Goal: Information Seeking & Learning: Learn about a topic

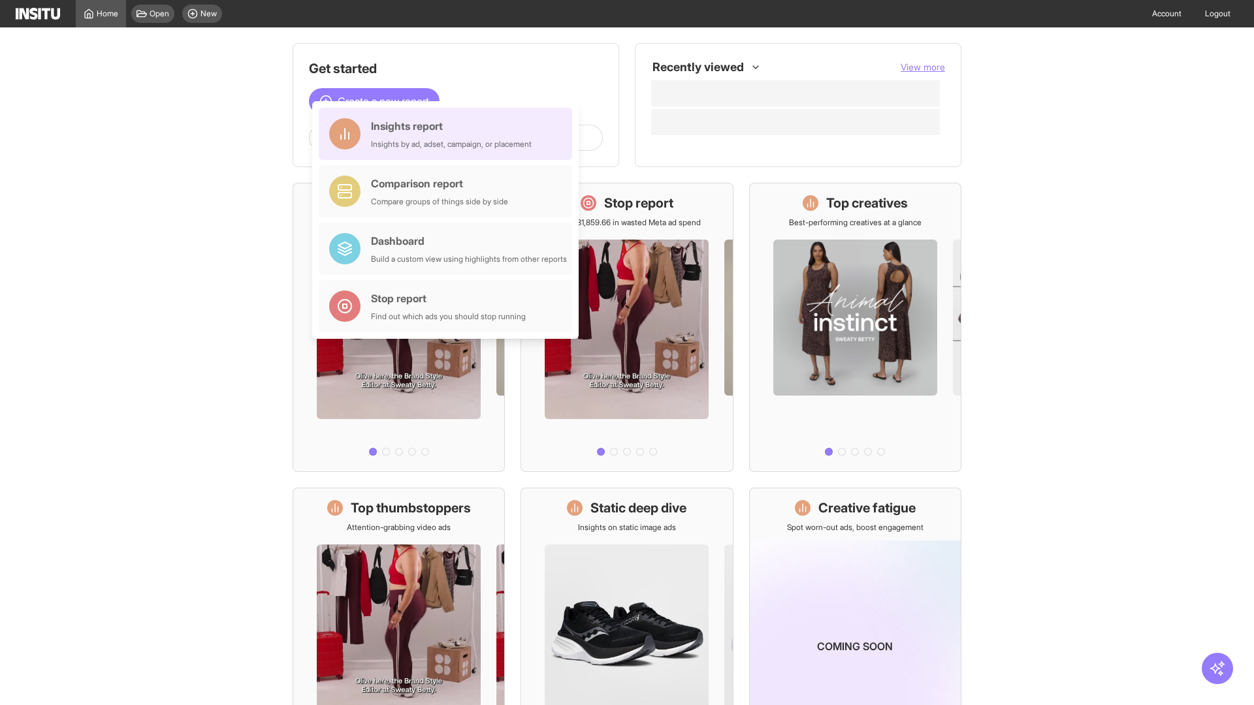
click at [449, 134] on div "Insights report Insights by ad, adset, campaign, or placement" at bounding box center [451, 133] width 161 height 31
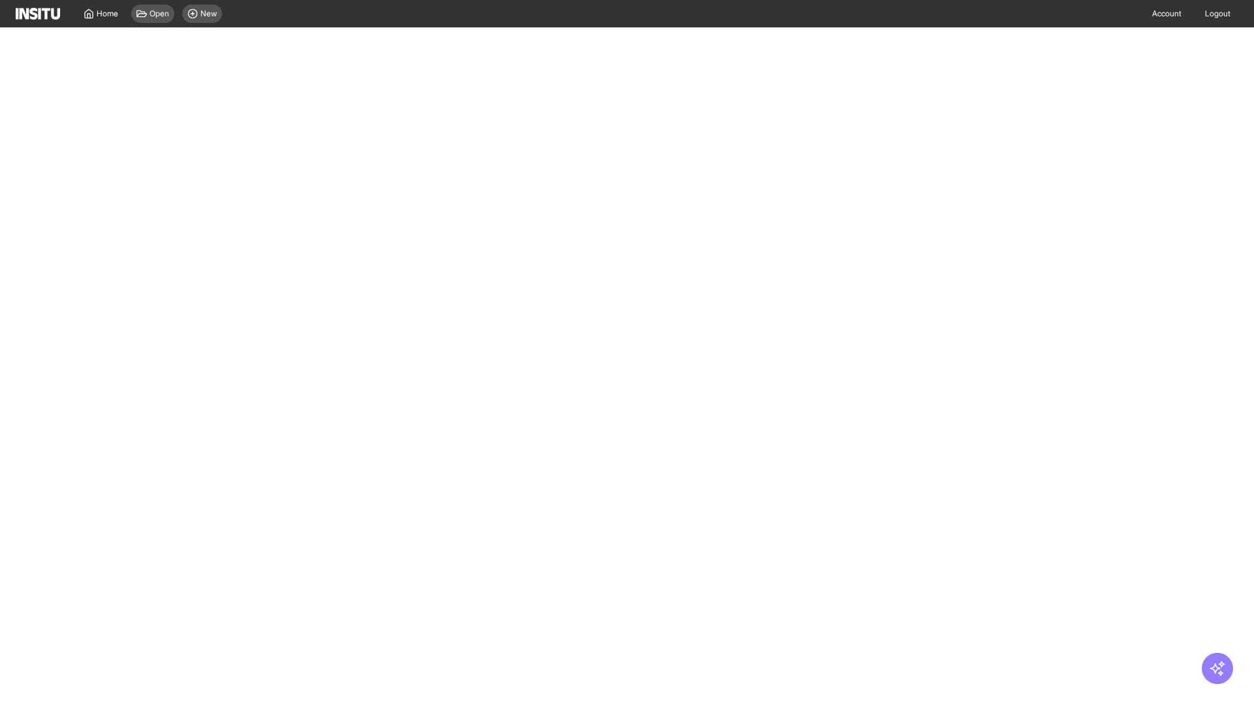
select select "**"
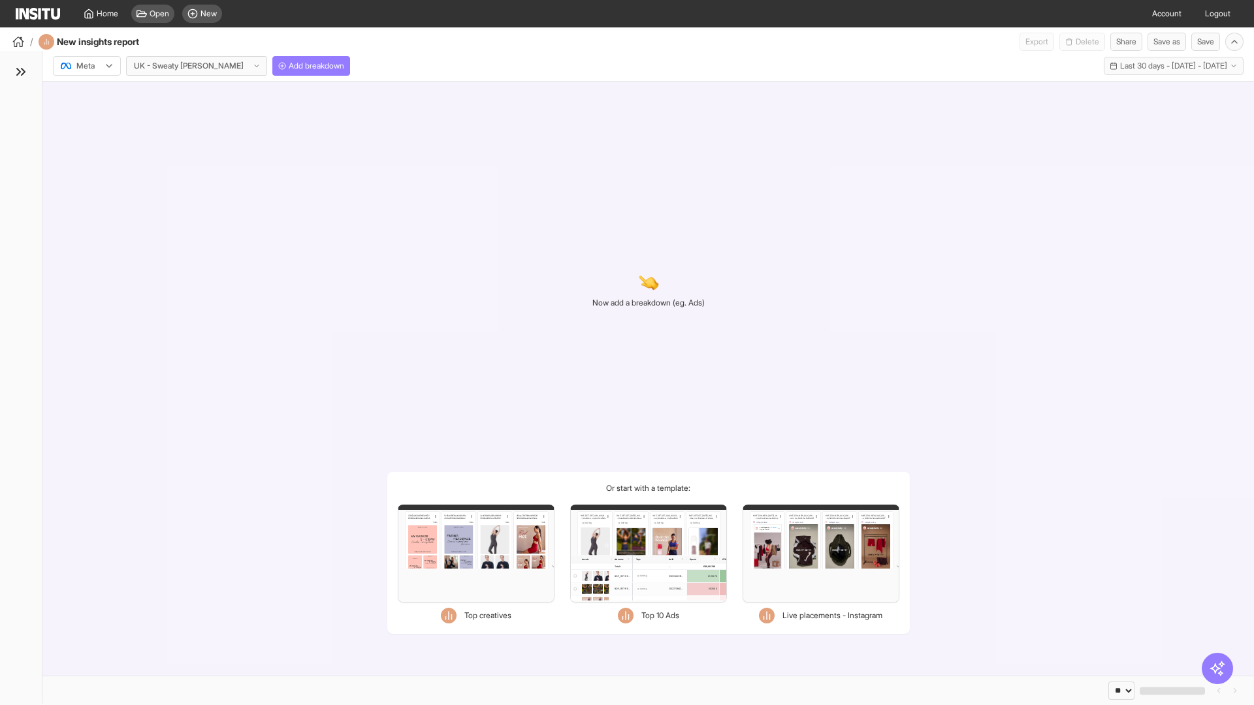
click at [87, 66] on div at bounding box center [77, 65] width 37 height 13
click at [86, 94] on span "Meta" at bounding box center [86, 94] width 18 height 12
